Goal: Unclear

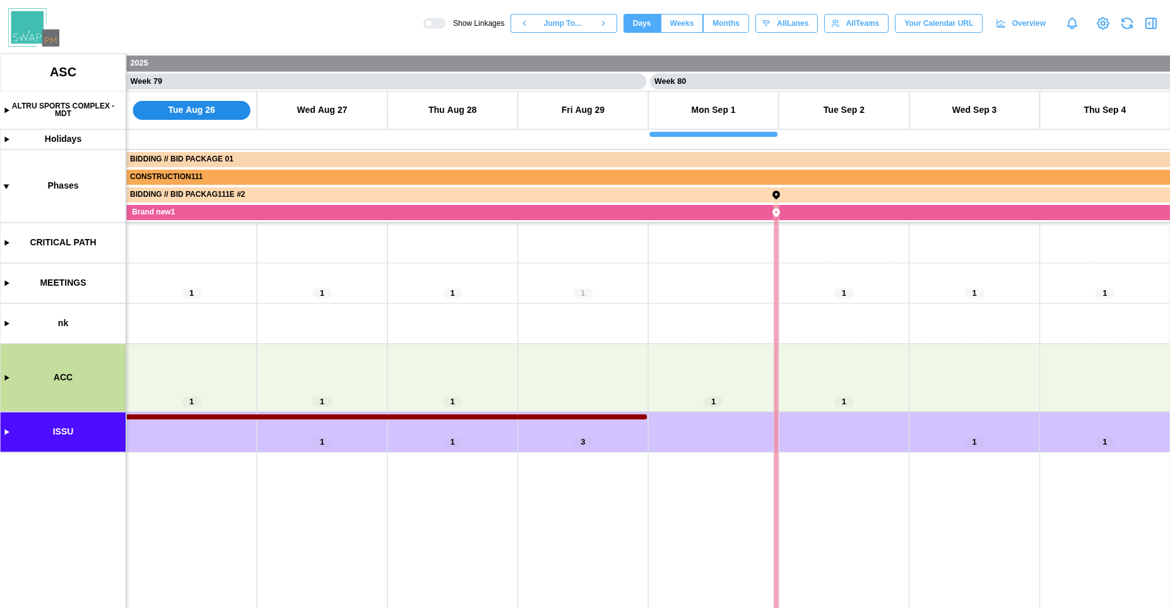
scroll to position [0, 50999]
click at [7, 432] on canvas at bounding box center [585, 331] width 1170 height 555
drag, startPoint x: 478, startPoint y: 472, endPoint x: 172, endPoint y: 473, distance: 306.0
click at [173, 473] on canvas at bounding box center [585, 331] width 1170 height 555
drag, startPoint x: 170, startPoint y: 435, endPoint x: 492, endPoint y: 398, distance: 323.9
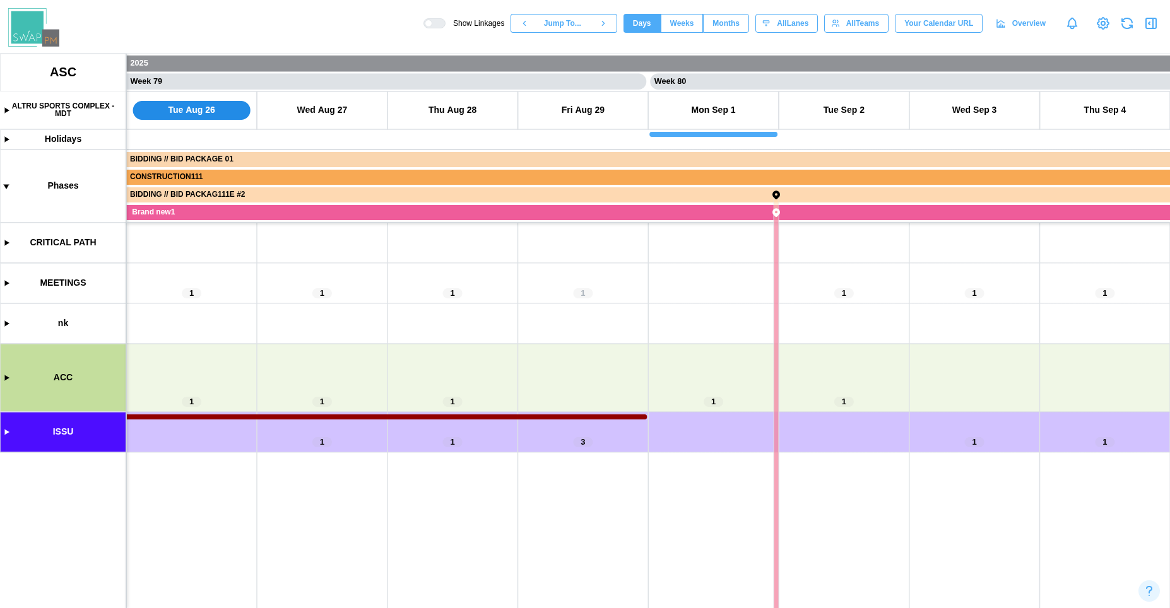
click at [443, 404] on canvas at bounding box center [585, 331] width 1170 height 555
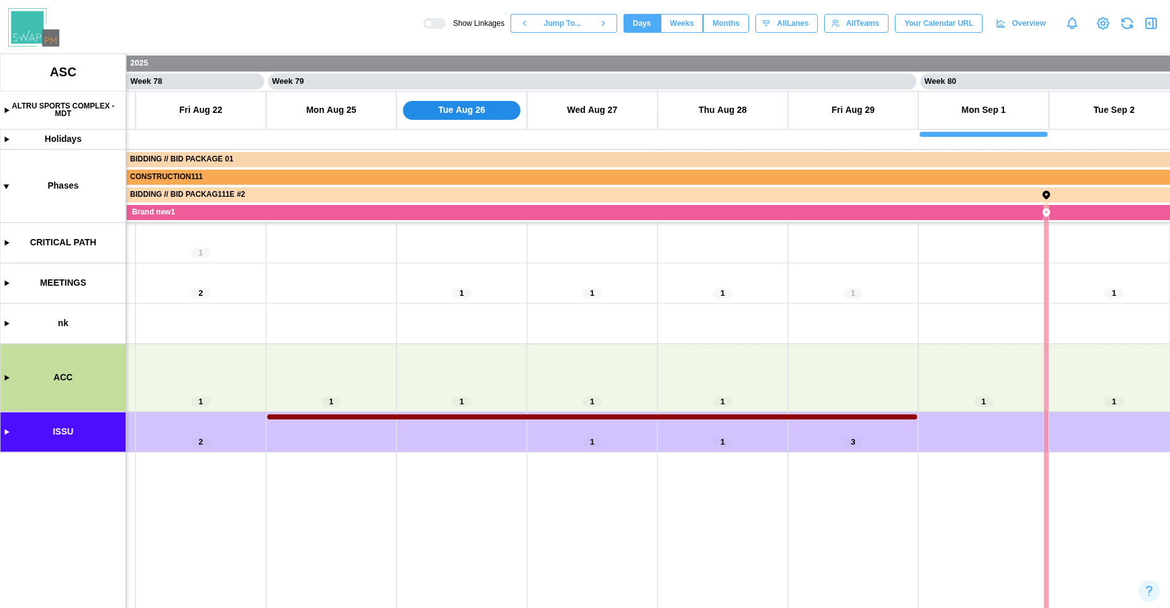
click at [4, 379] on canvas at bounding box center [585, 331] width 1170 height 555
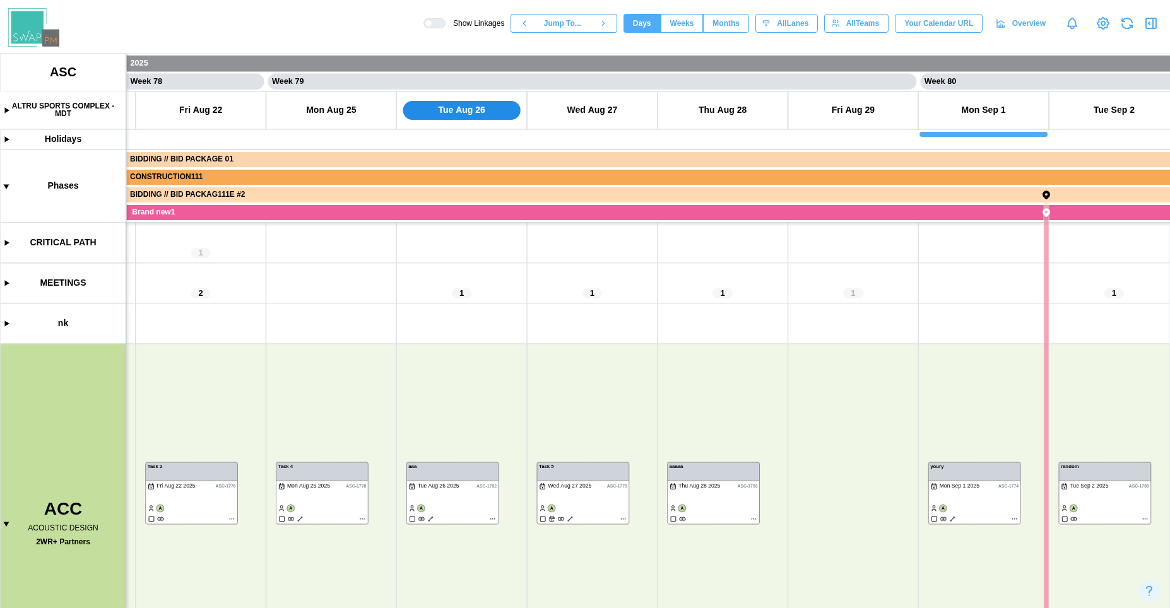
scroll to position [25, 0]
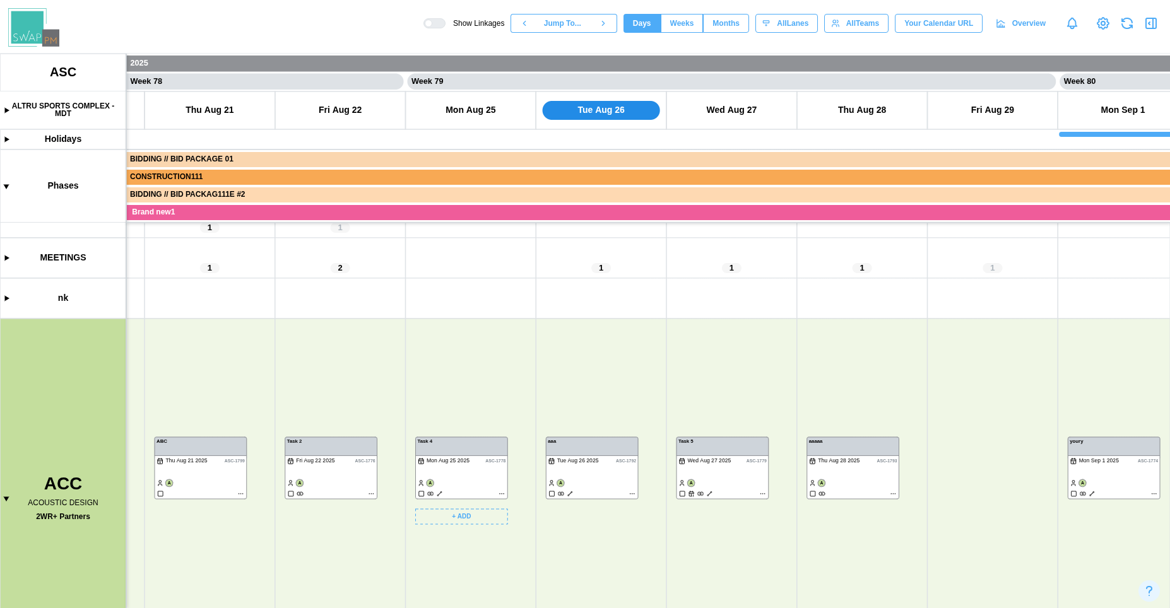
drag, startPoint x: 423, startPoint y: 426, endPoint x: 474, endPoint y: 408, distance: 53.7
click at [474, 408] on canvas at bounding box center [585, 331] width 1170 height 555
click at [347, 443] on canvas at bounding box center [585, 331] width 1170 height 555
click at [442, 443] on canvas at bounding box center [585, 331] width 1170 height 555
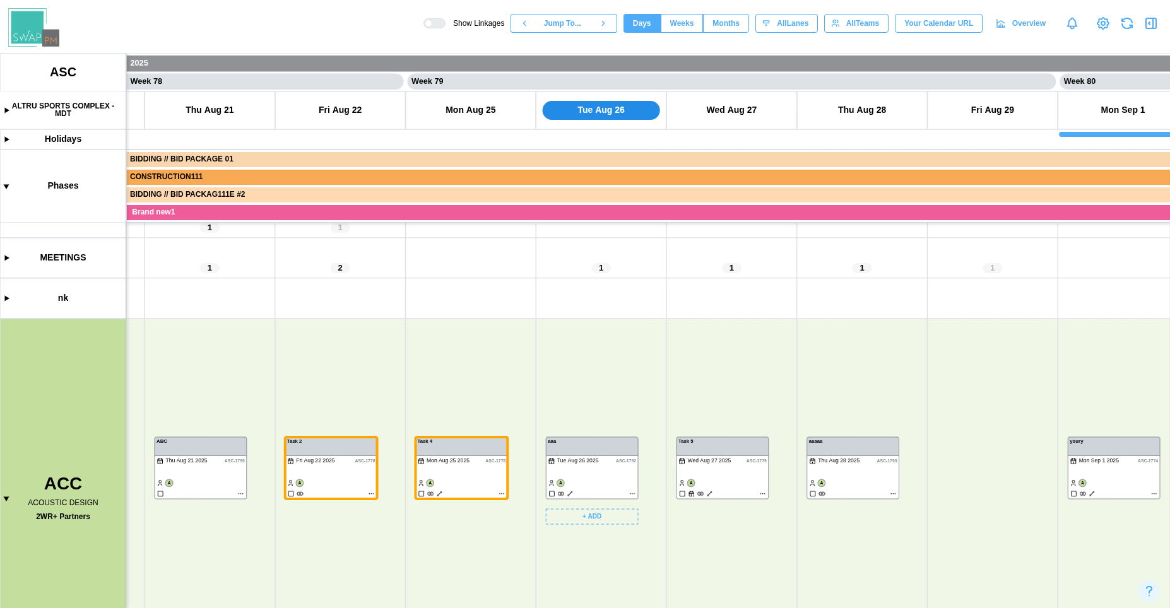
click at [561, 449] on canvas at bounding box center [585, 331] width 1170 height 555
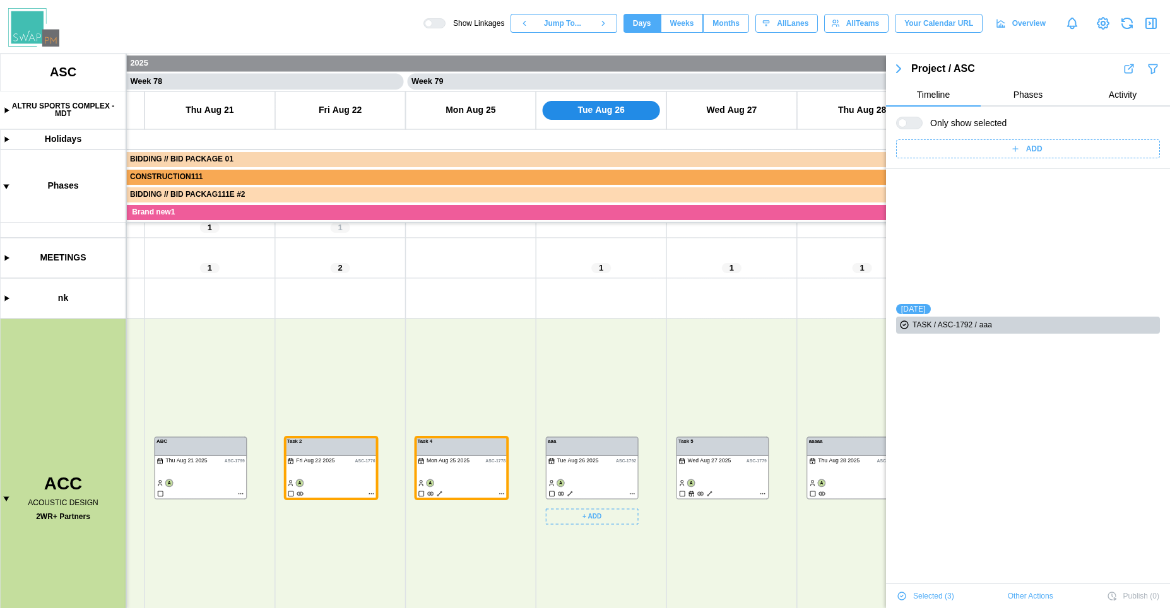
scroll to position [131, 0]
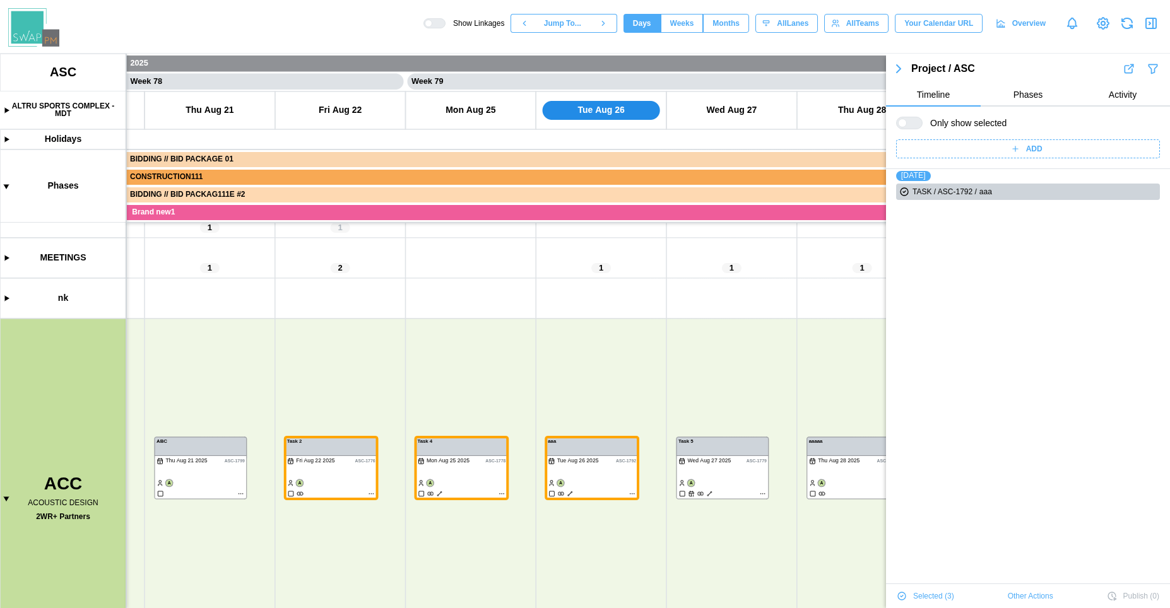
click at [937, 592] on span "Selected ( 3 )" at bounding box center [933, 596] width 41 height 18
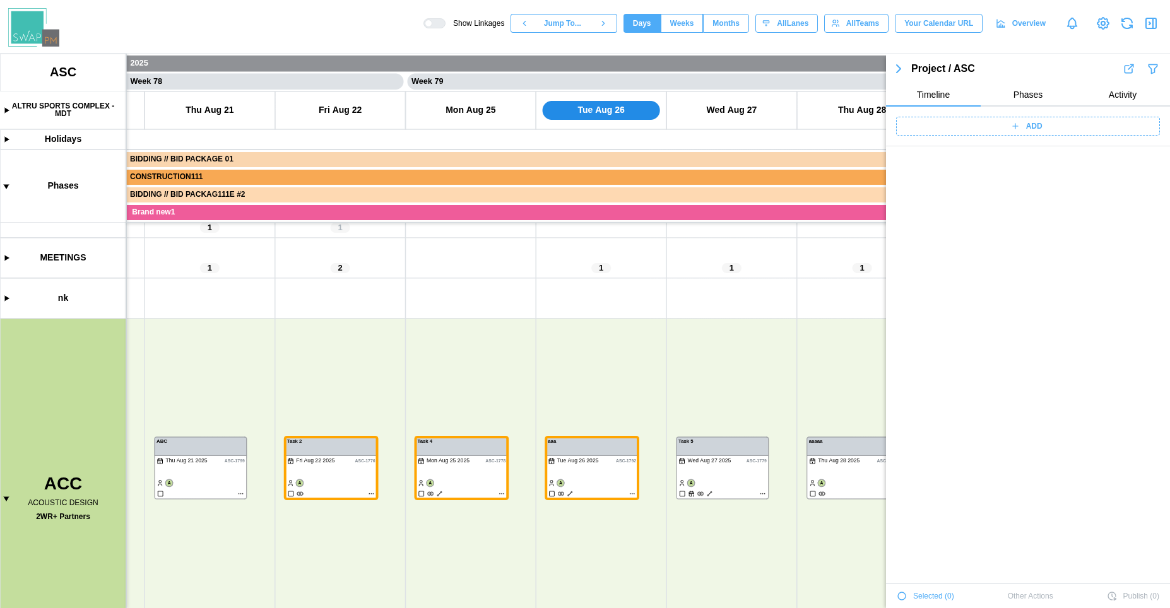
scroll to position [44142, 0]
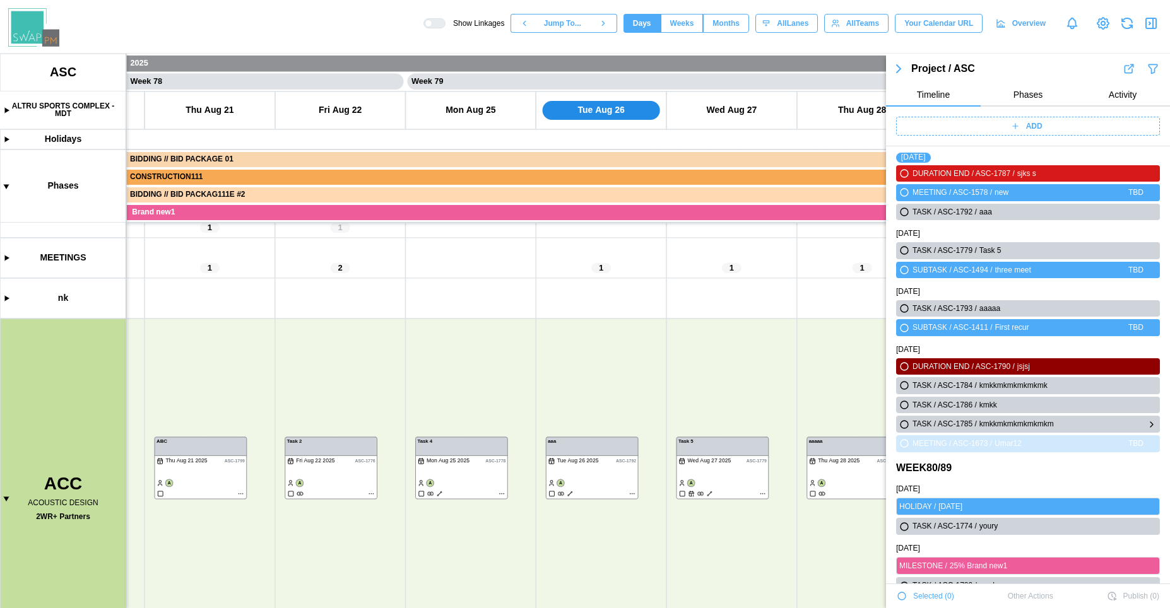
click at [907, 426] on icon "button" at bounding box center [904, 425] width 8 height 8
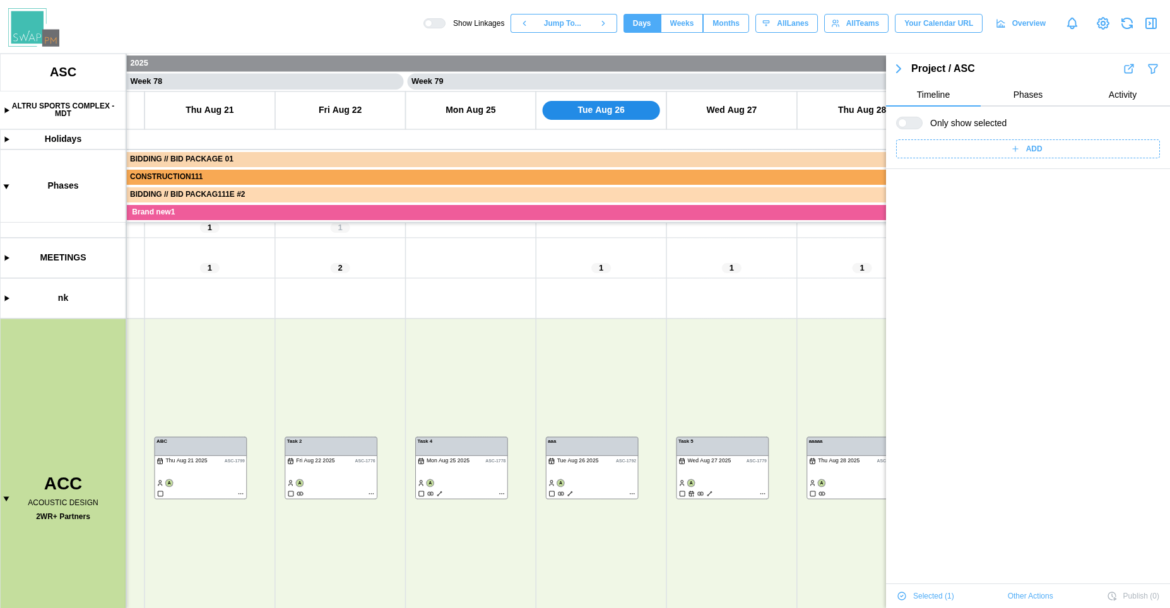
scroll to position [0, 0]
click at [907, 124] on div at bounding box center [902, 123] width 9 height 9
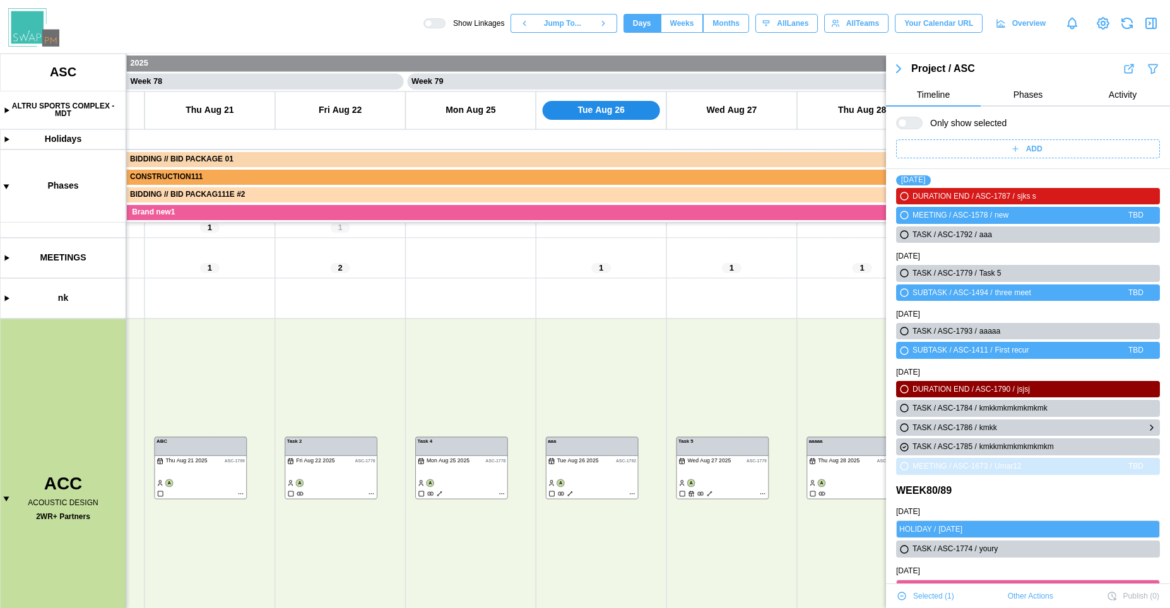
click at [902, 430] on icon "button" at bounding box center [904, 428] width 8 height 8
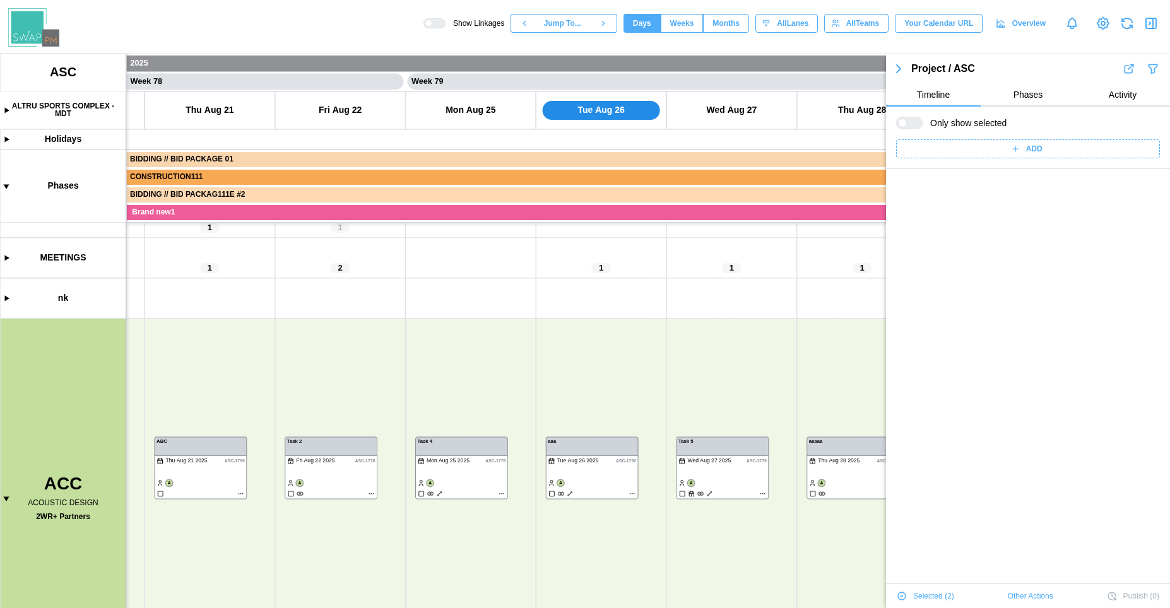
scroll to position [0, 0]
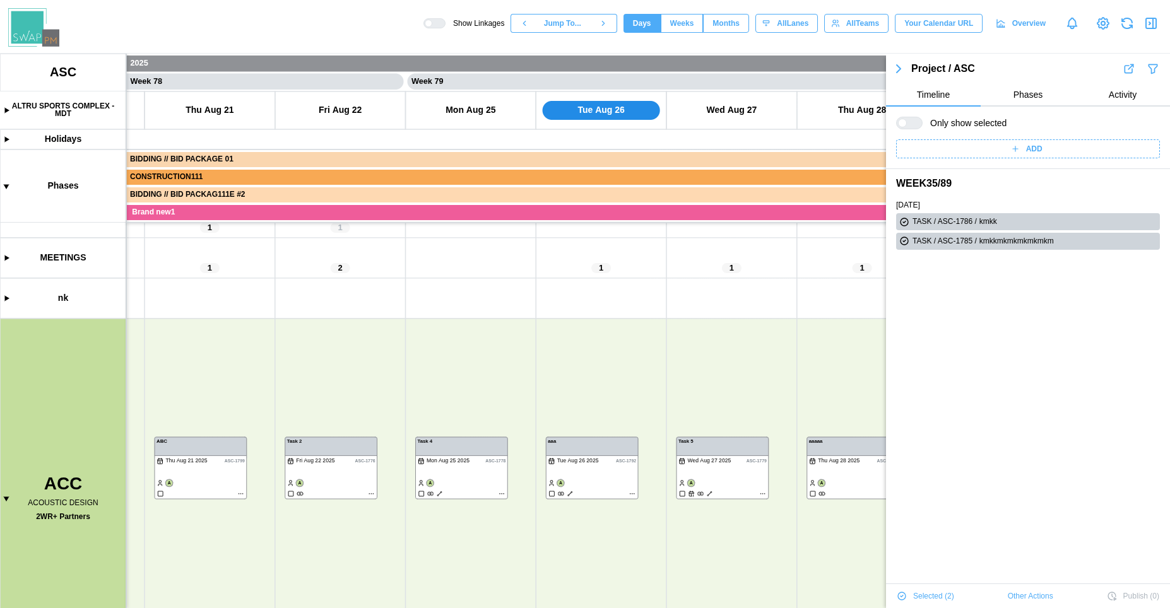
click at [907, 124] on div at bounding box center [914, 122] width 15 height 11
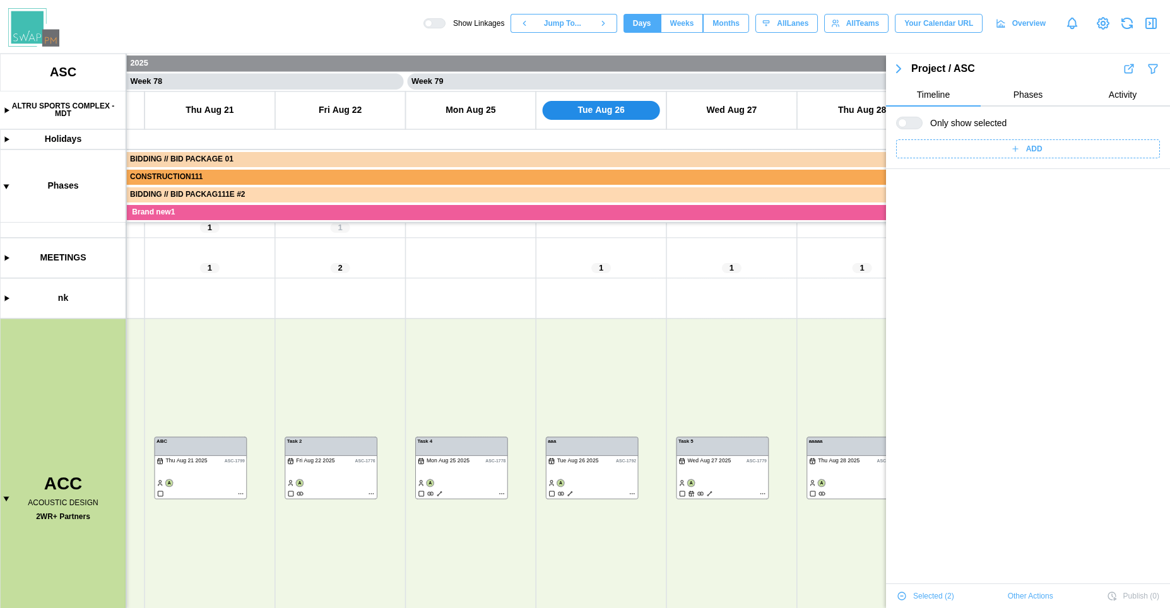
scroll to position [44139, 0]
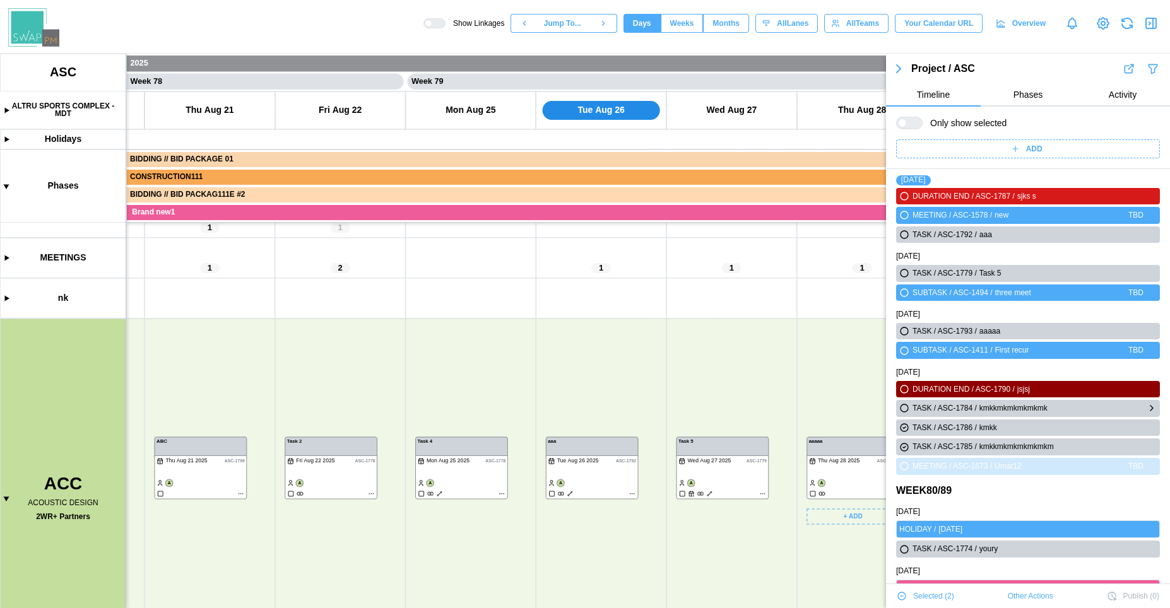
click at [900, 406] on icon "button" at bounding box center [904, 408] width 10 height 15
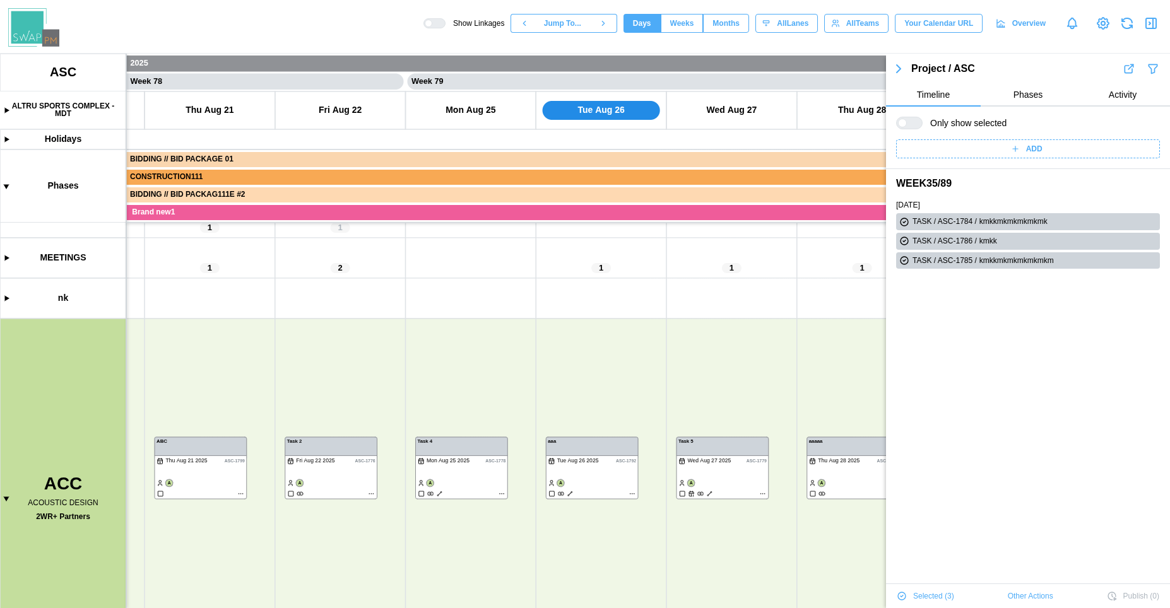
click at [903, 129] on div at bounding box center [909, 123] width 26 height 13
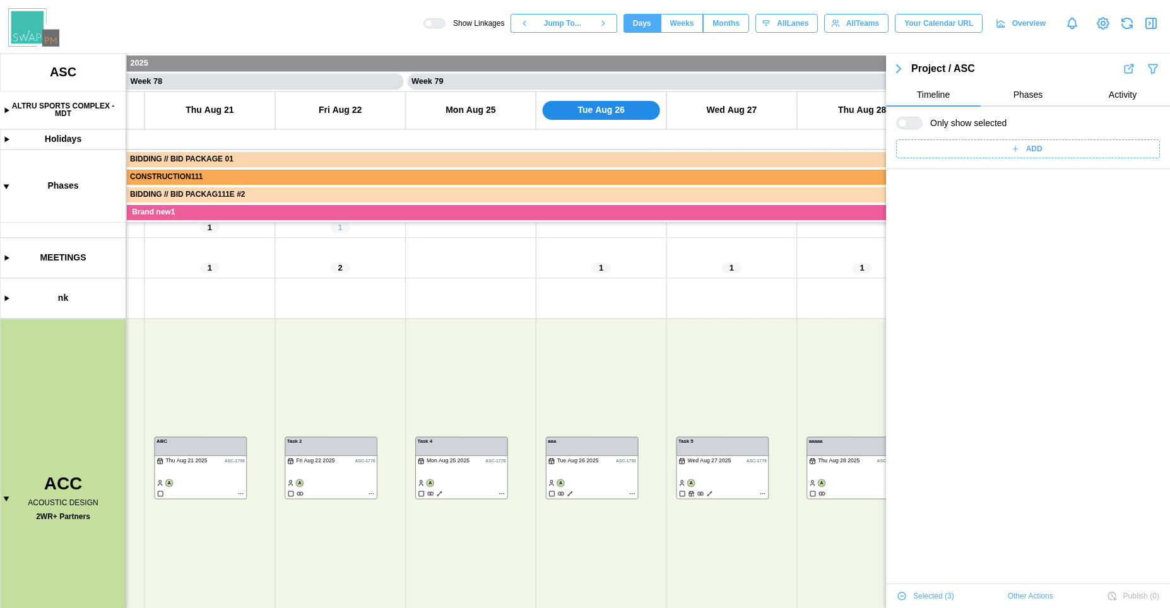
scroll to position [44139, 0]
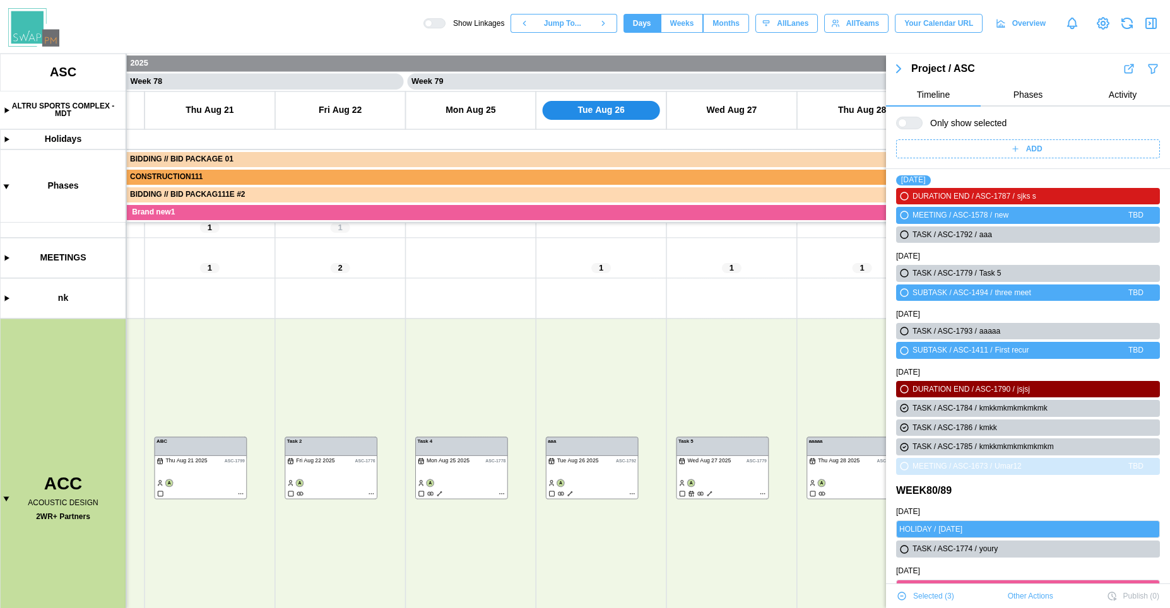
click at [948, 597] on span "Selected ( 3 )" at bounding box center [933, 596] width 41 height 18
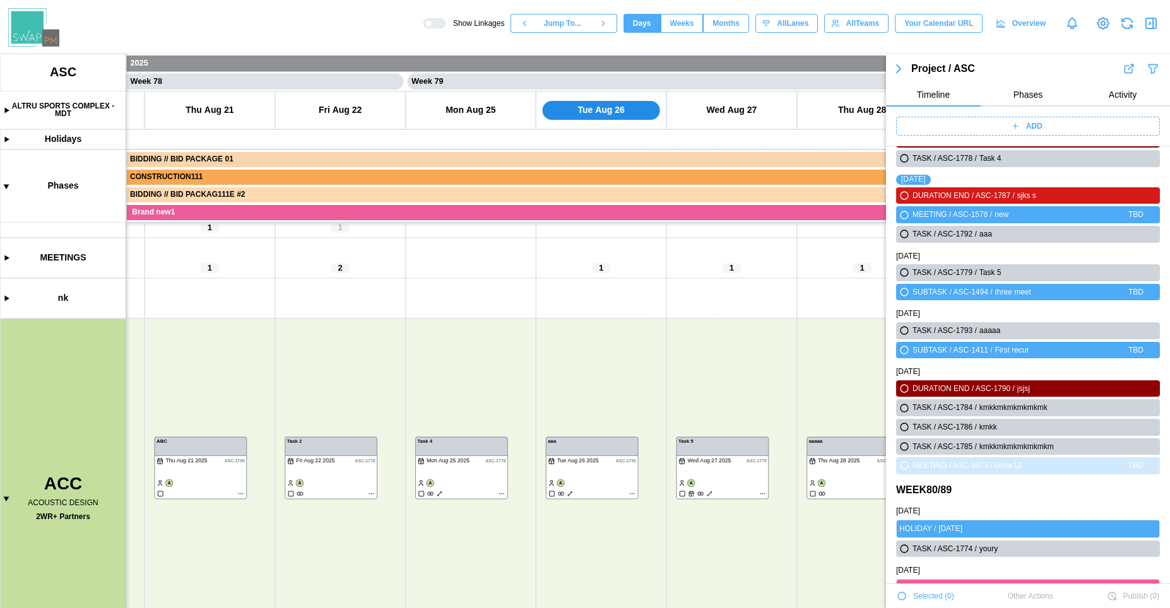
click at [948, 597] on span "Selected ( 0 )" at bounding box center [933, 596] width 41 height 18
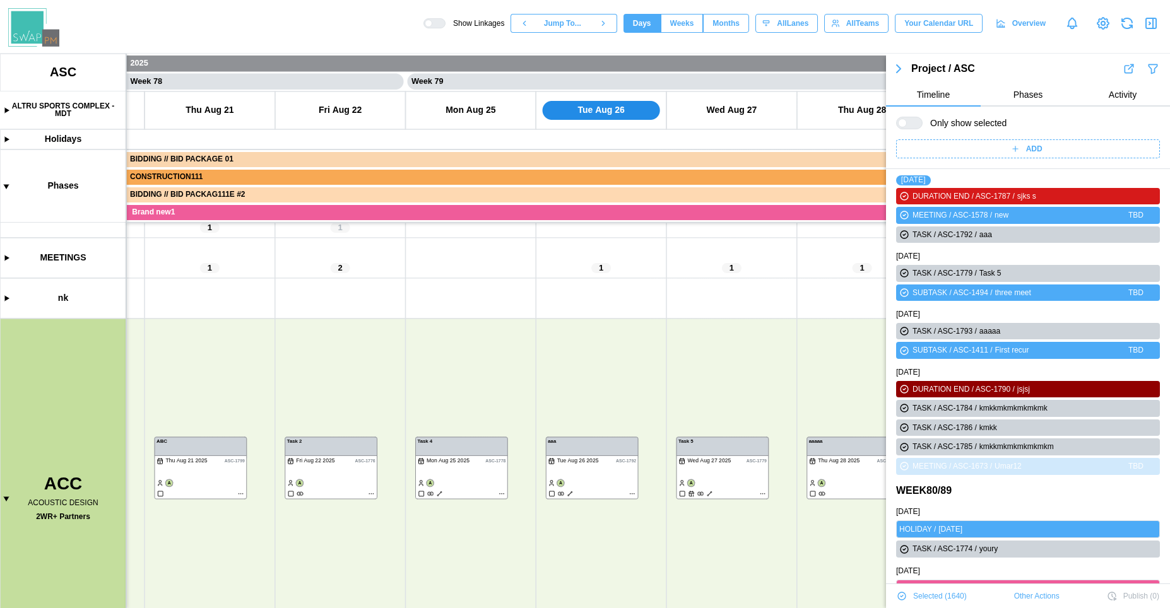
click at [948, 597] on span "Selected ( 1640 )" at bounding box center [940, 596] width 54 height 18
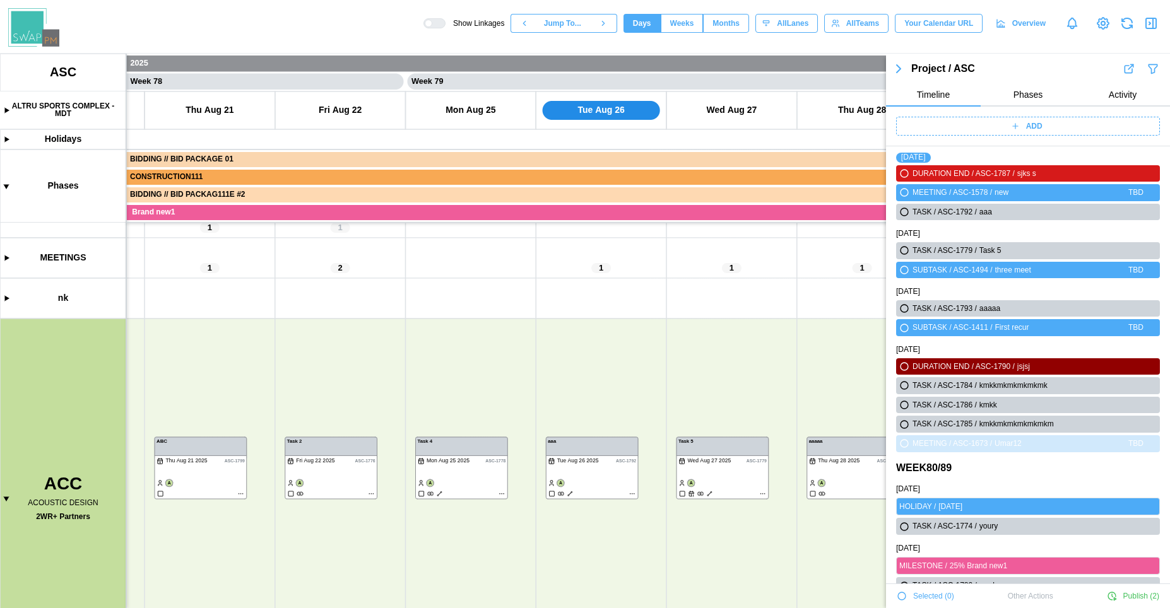
click at [948, 597] on span "Selected ( 0 )" at bounding box center [933, 596] width 41 height 18
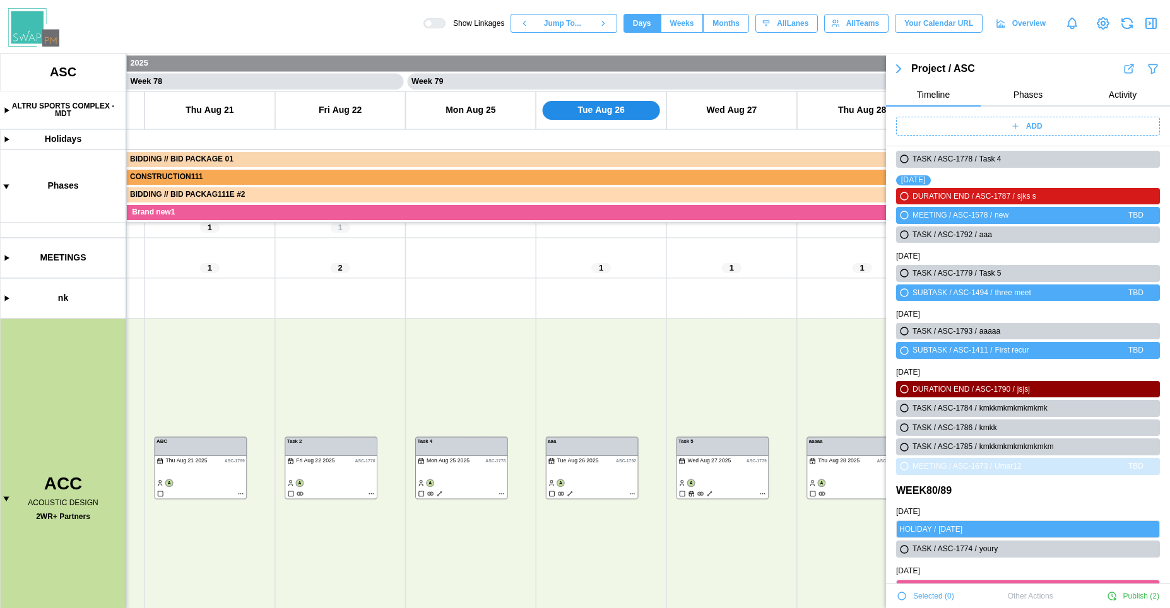
click at [948, 597] on span "Selected ( 0 )" at bounding box center [933, 596] width 41 height 18
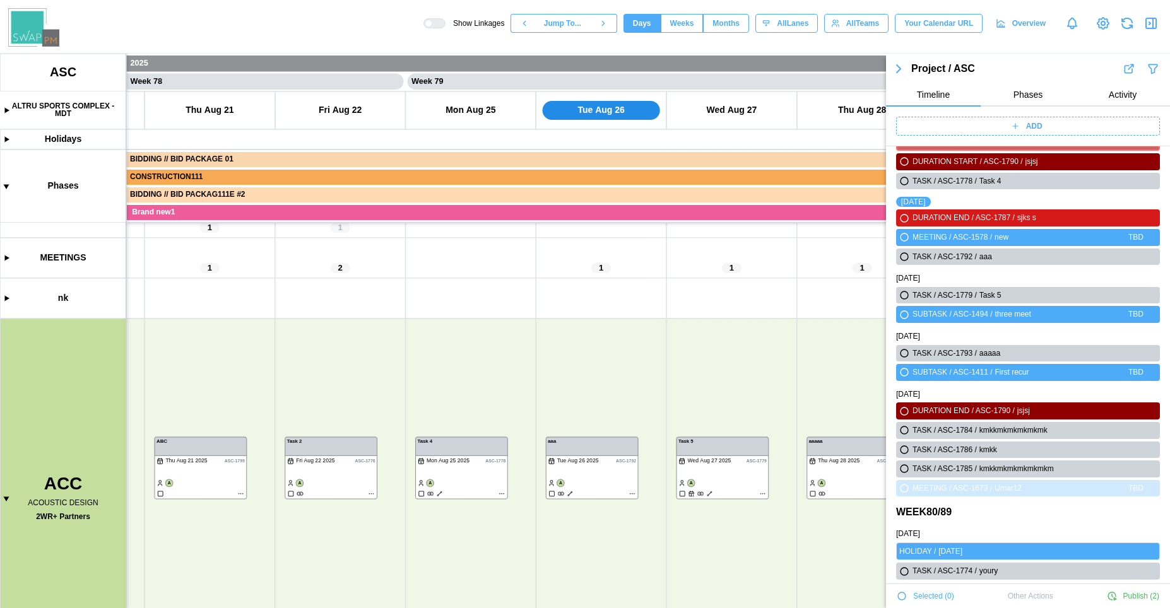
click at [948, 597] on span "Selected ( 0 )" at bounding box center [933, 596] width 41 height 18
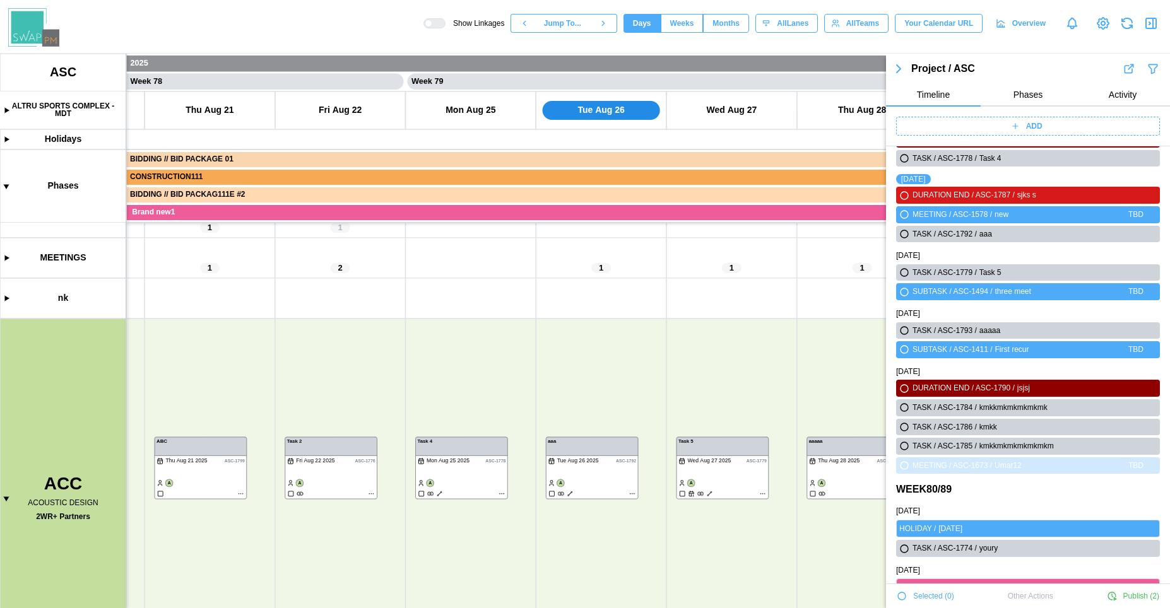
click at [948, 597] on span "Selected ( 0 )" at bounding box center [933, 596] width 41 height 18
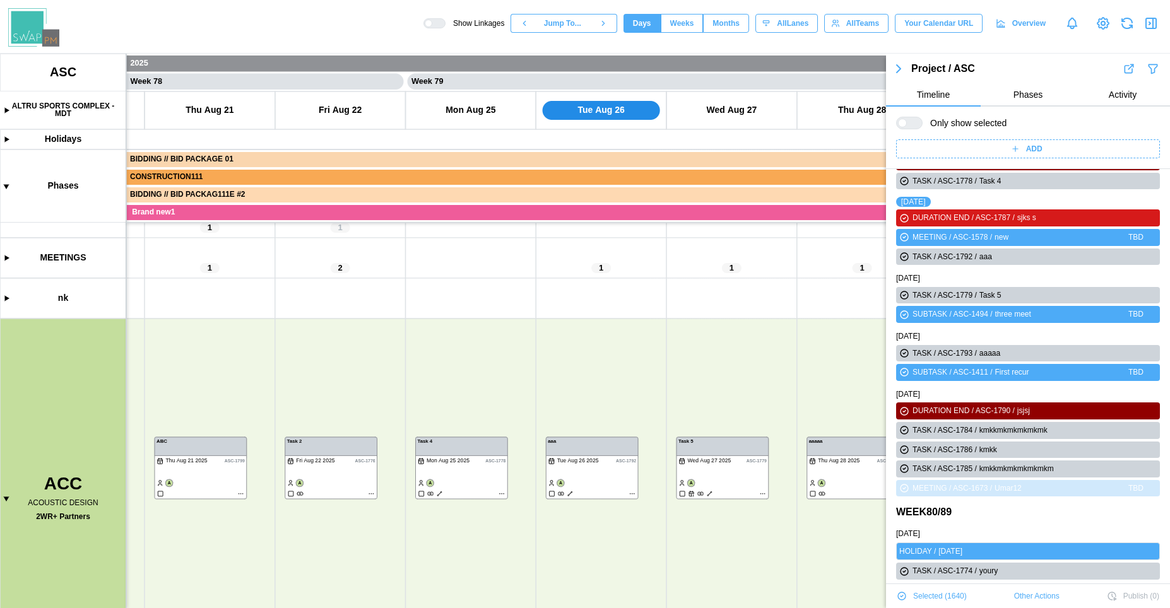
click at [948, 597] on span "Selected ( 1640 )" at bounding box center [940, 596] width 54 height 18
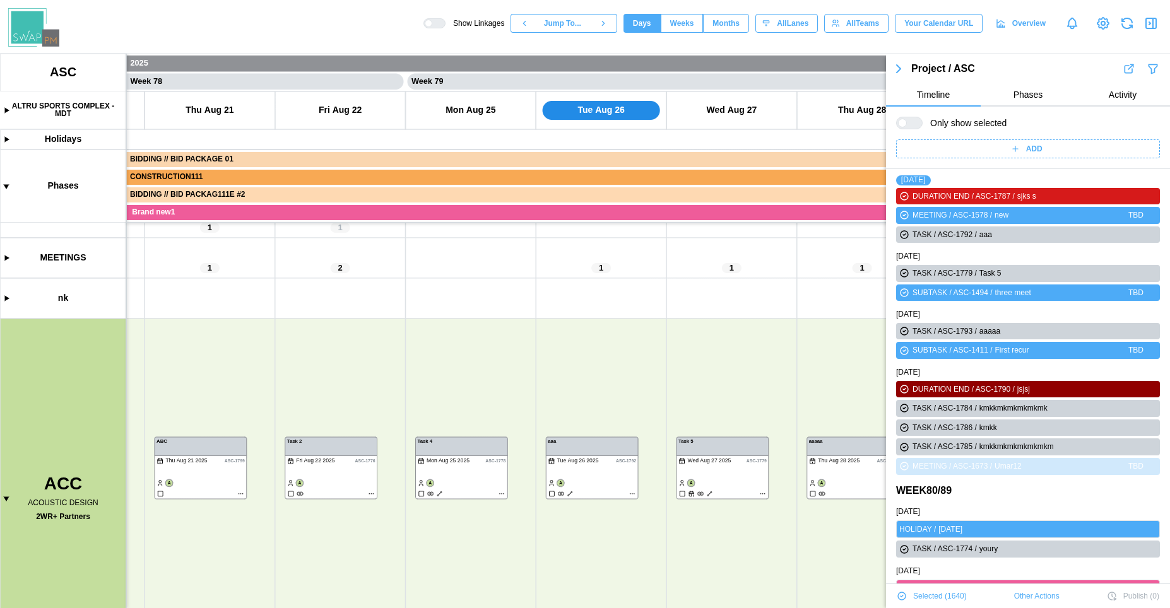
click at [948, 597] on span "Selected ( 1640 )" at bounding box center [940, 596] width 54 height 18
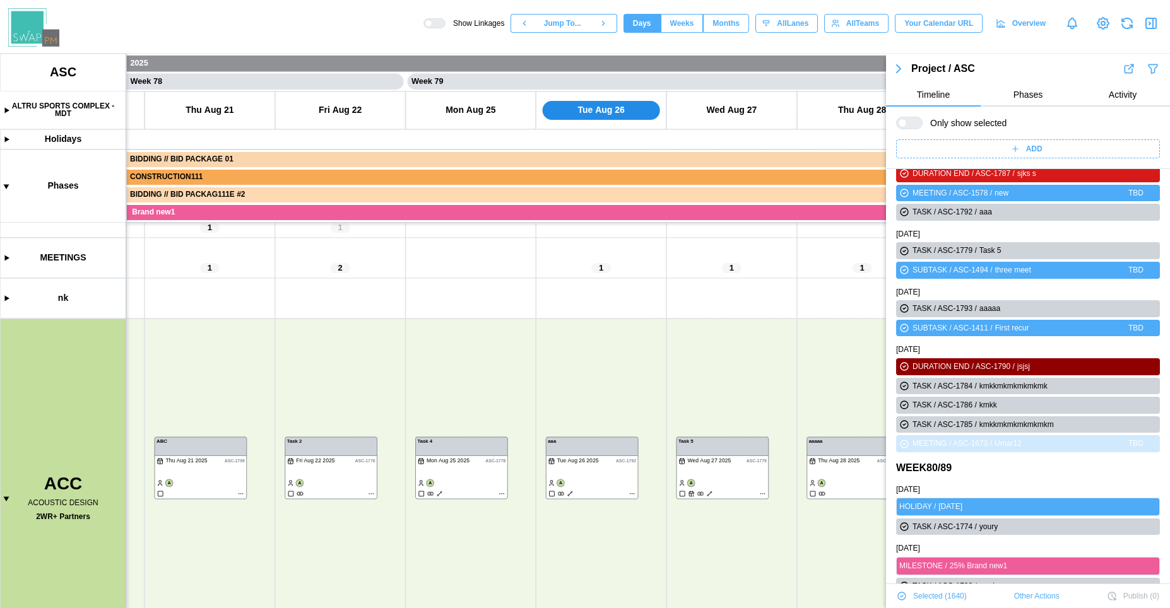
click at [948, 597] on span "Selected ( 1640 )" at bounding box center [940, 596] width 54 height 18
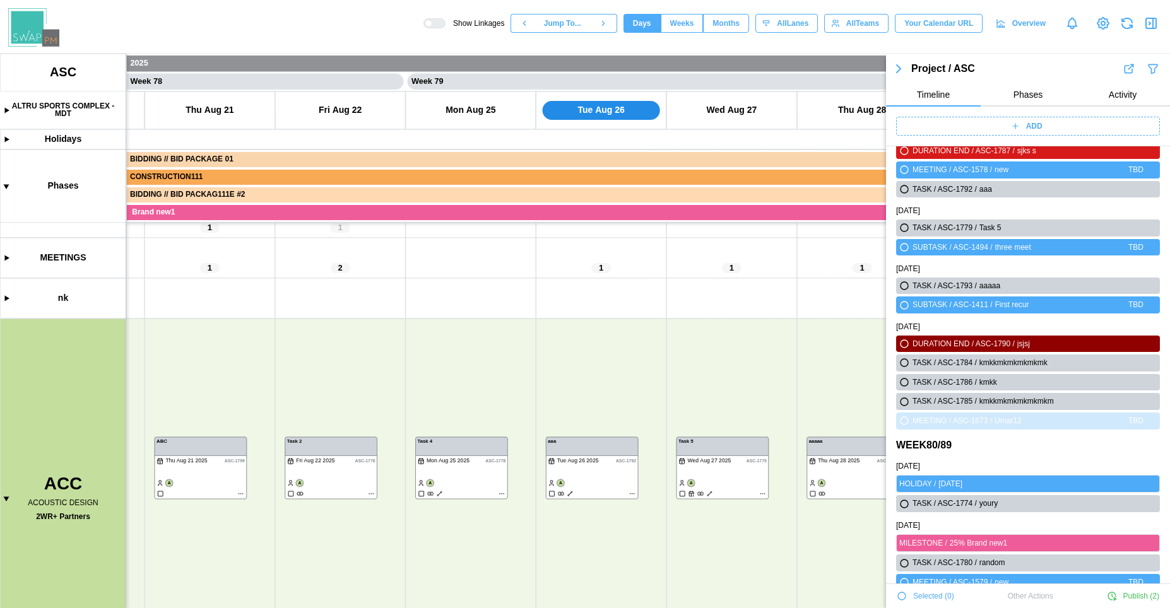
click at [948, 597] on span "Selected ( 0 )" at bounding box center [933, 596] width 41 height 18
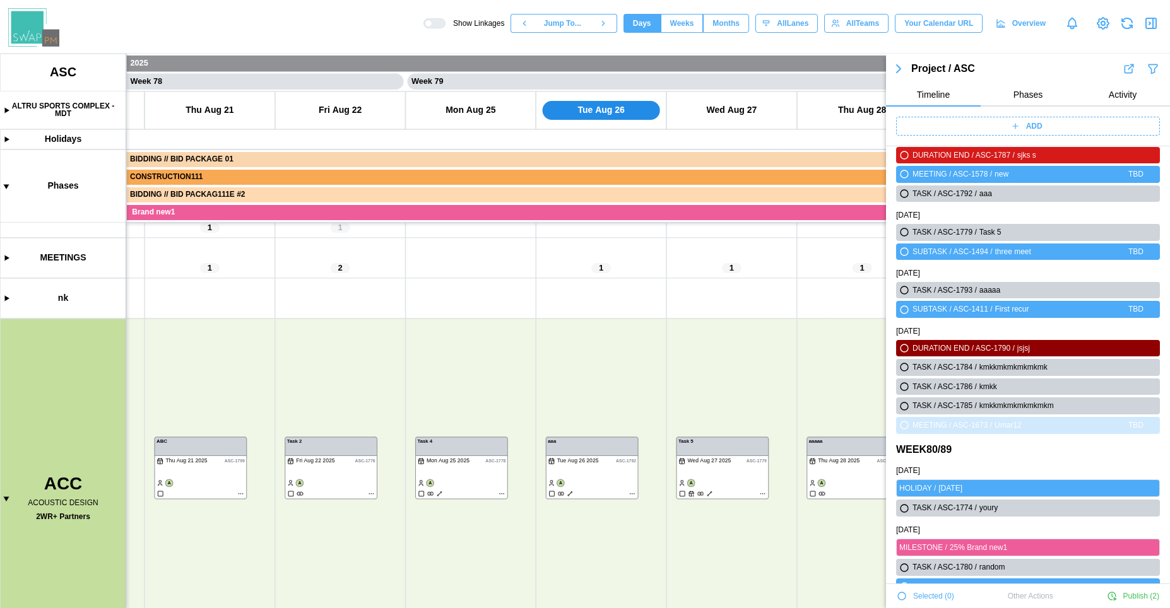
click at [948, 597] on span "Selected ( 0 )" at bounding box center [933, 596] width 41 height 18
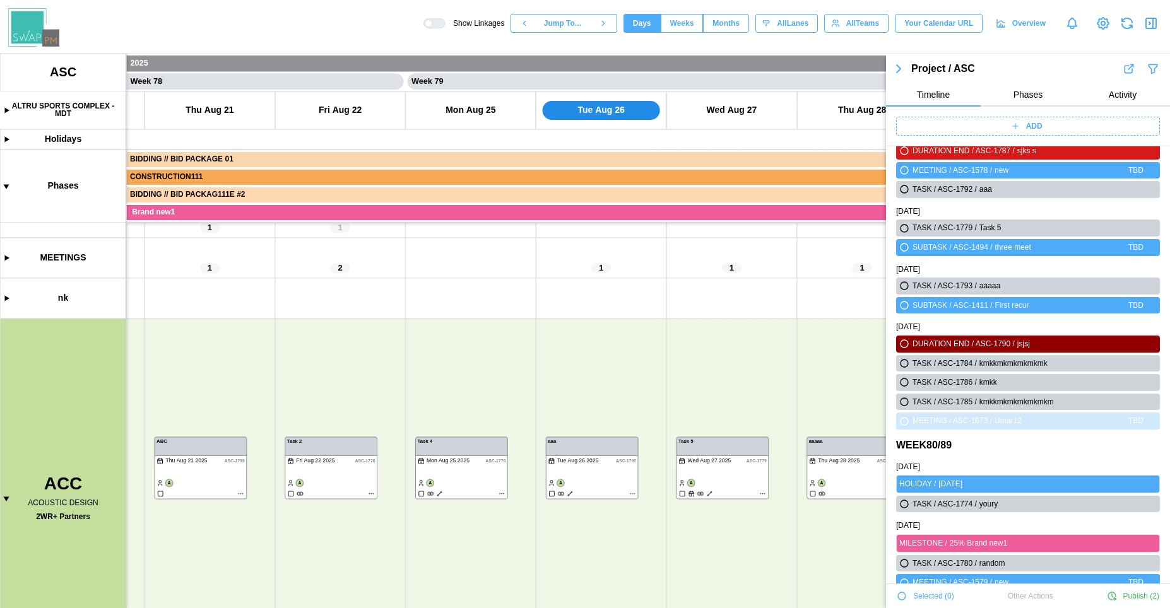
click at [948, 597] on span "Selected ( 0 )" at bounding box center [933, 596] width 41 height 18
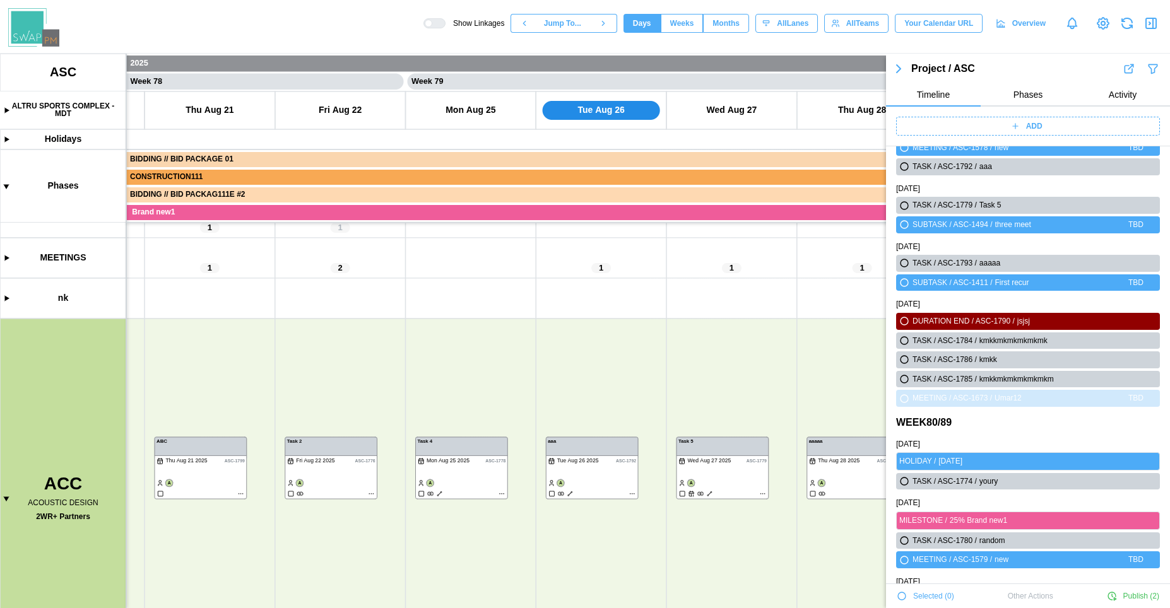
click at [948, 597] on span "Selected ( 0 )" at bounding box center [933, 596] width 41 height 18
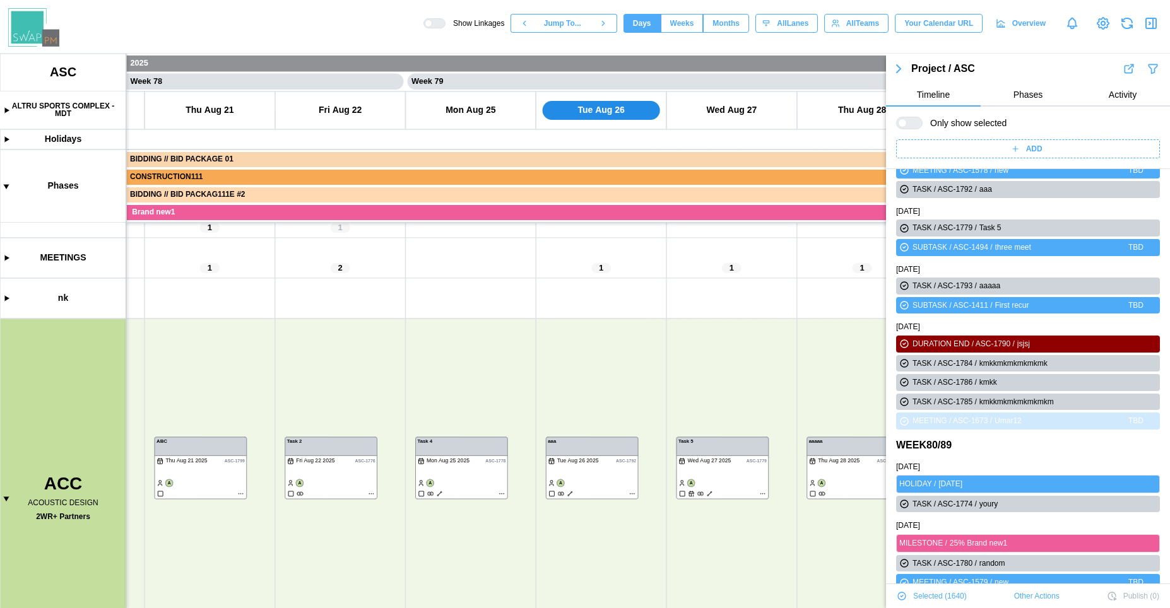
click at [948, 597] on span "Selected ( 1640 )" at bounding box center [940, 596] width 54 height 18
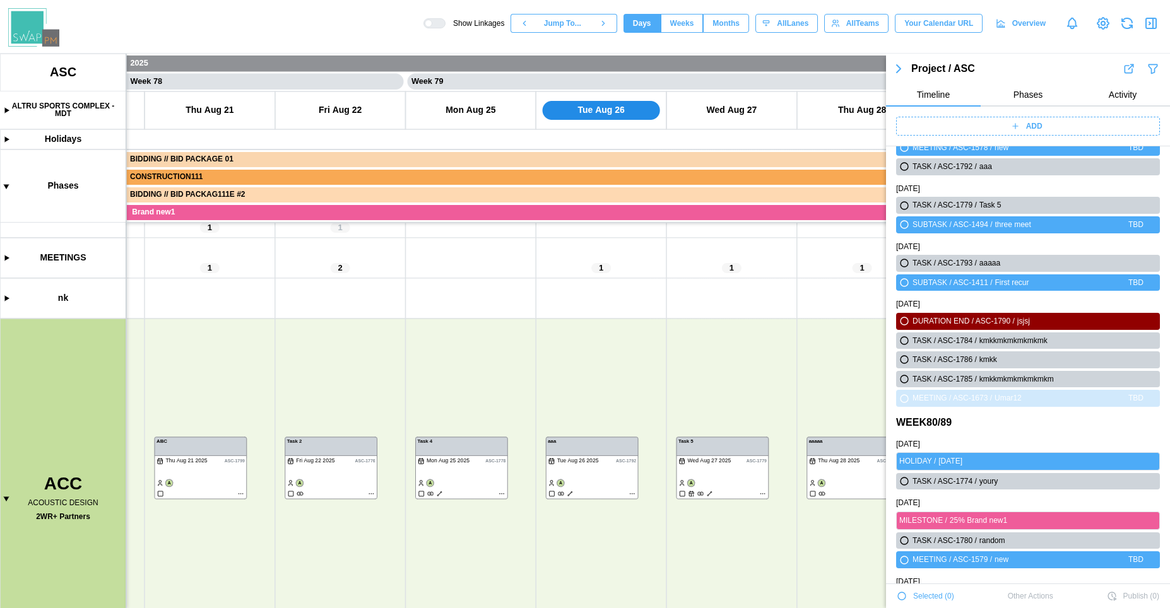
click at [948, 597] on span "Selected ( 0 )" at bounding box center [933, 596] width 41 height 18
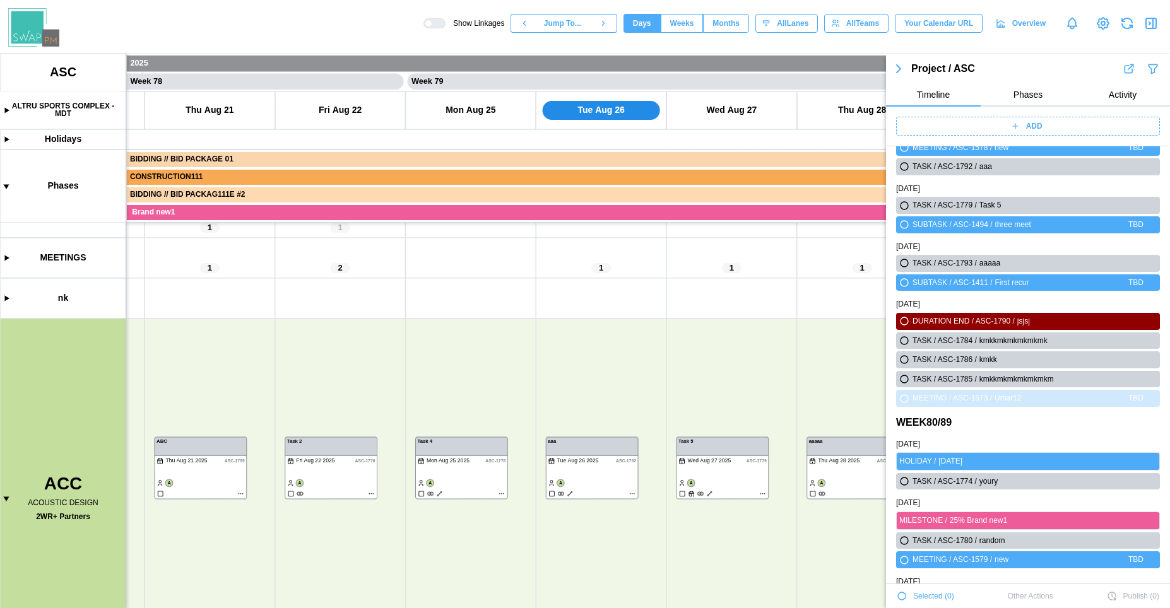
click at [948, 597] on span "Selected ( 0 )" at bounding box center [933, 596] width 41 height 18
click at [1148, 27] on icon "button" at bounding box center [1150, 23] width 15 height 15
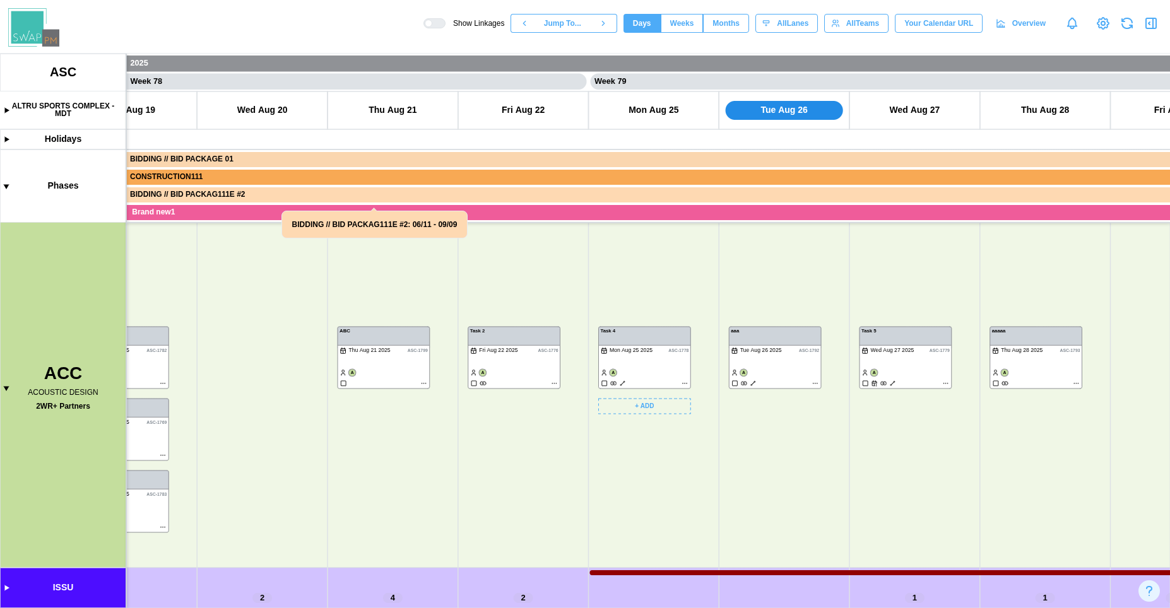
scroll to position [121, 0]
drag, startPoint x: 462, startPoint y: 385, endPoint x: 695, endPoint y: 286, distance: 253.6
click at [695, 286] on canvas at bounding box center [585, 331] width 1170 height 555
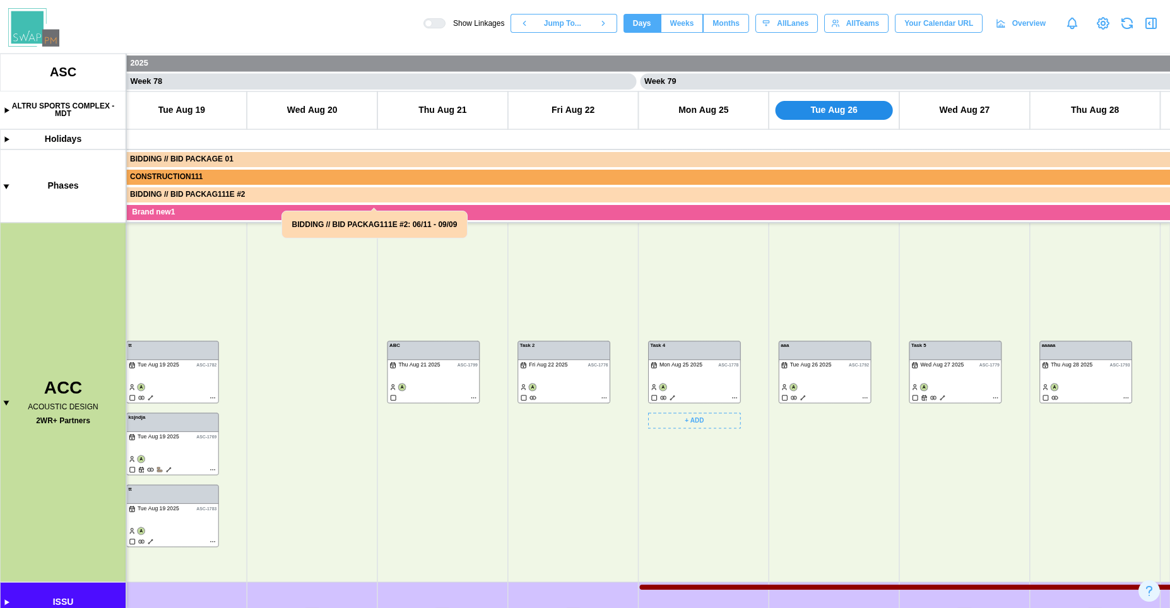
drag, startPoint x: 312, startPoint y: 438, endPoint x: 635, endPoint y: 394, distance: 325.9
click at [635, 394] on canvas at bounding box center [585, 331] width 1170 height 555
drag, startPoint x: 440, startPoint y: 536, endPoint x: 681, endPoint y: 471, distance: 249.6
click at [681, 471] on canvas at bounding box center [585, 331] width 1170 height 555
drag, startPoint x: 461, startPoint y: 444, endPoint x: 636, endPoint y: 479, distance: 178.2
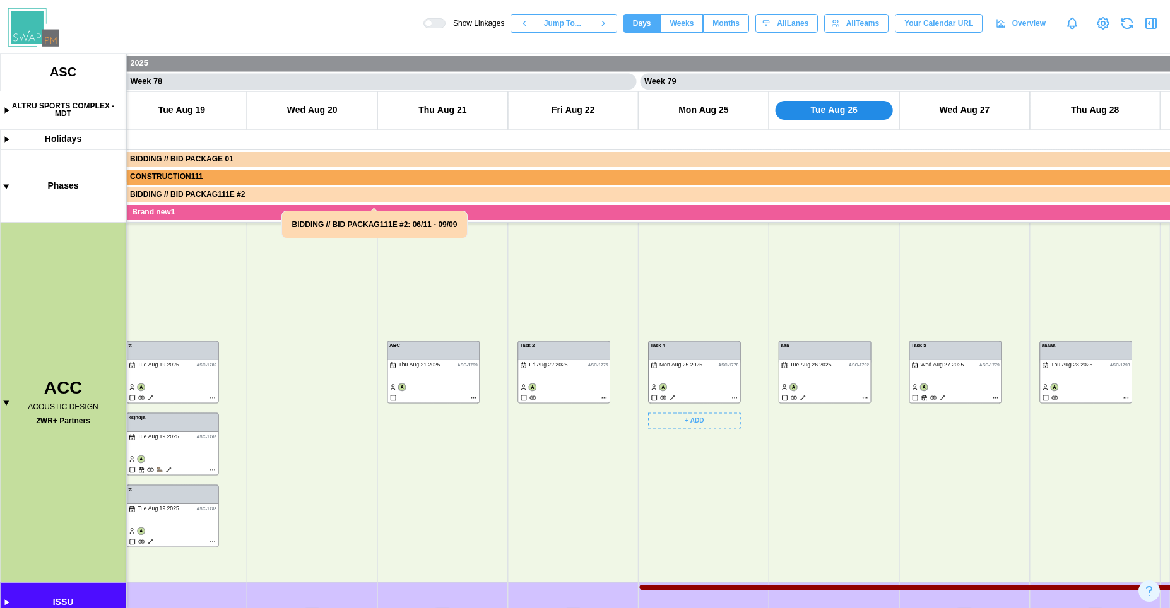
click at [635, 479] on canvas at bounding box center [585, 331] width 1170 height 555
